Goal: Navigation & Orientation: Find specific page/section

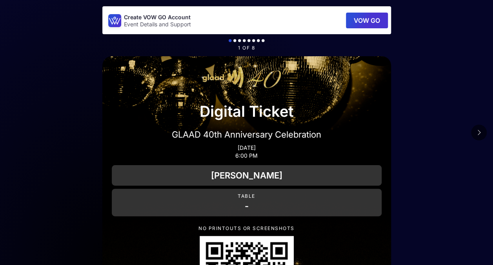
click at [480, 131] on icon at bounding box center [479, 132] width 4 height 6
click at [477, 134] on icon at bounding box center [479, 132] width 4 height 6
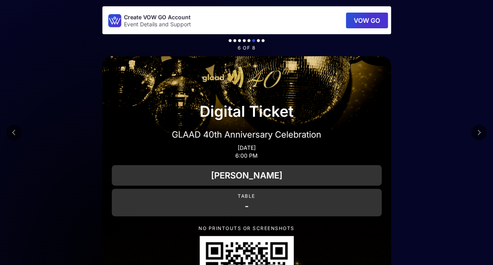
click at [478, 133] on icon at bounding box center [479, 132] width 4 height 6
click at [16, 133] on button at bounding box center [14, 132] width 16 height 16
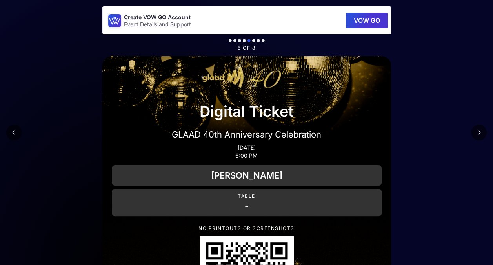
click at [16, 132] on icon at bounding box center [14, 132] width 4 height 6
click at [15, 132] on icon at bounding box center [14, 132] width 4 height 6
click at [480, 133] on icon at bounding box center [479, 132] width 4 height 6
